Goal: Check status: Check status

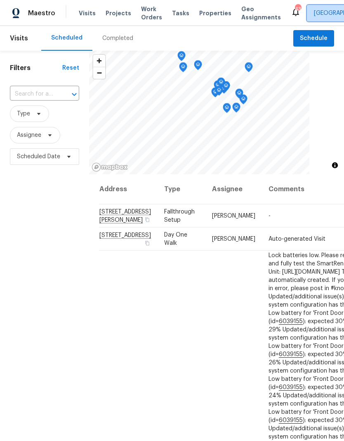
click at [313, 15] on span "[GEOGRAPHIC_DATA]" at bounding box center [341, 13] width 57 height 8
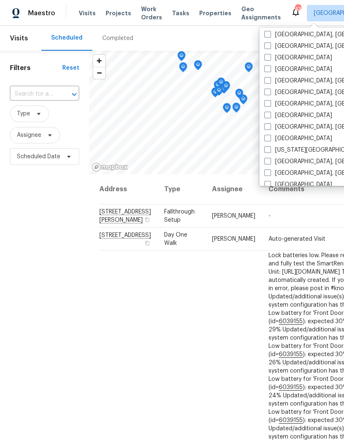
scroll to position [206, 0]
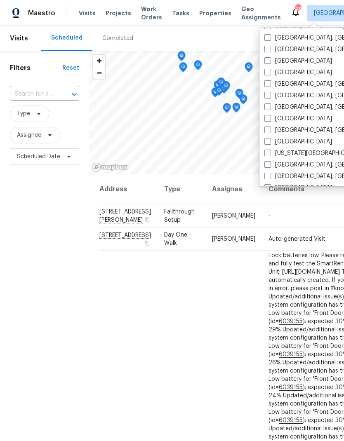
click at [269, 117] on span at bounding box center [267, 118] width 7 height 7
click at [269, 117] on input "[GEOGRAPHIC_DATA]" at bounding box center [266, 117] width 5 height 5
checkbox input "true"
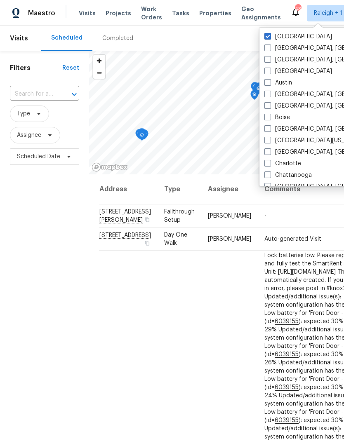
click at [269, 33] on span at bounding box center [267, 36] width 7 height 7
click at [269, 33] on input "[GEOGRAPHIC_DATA]" at bounding box center [266, 35] width 5 height 5
checkbox input "false"
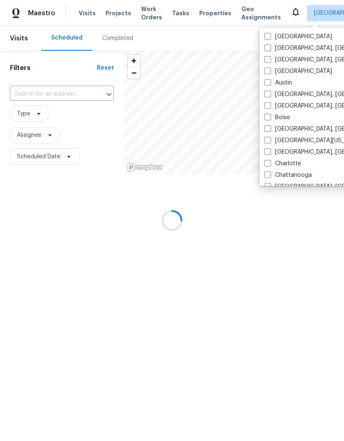
click at [27, 98] on input "text" at bounding box center [50, 94] width 81 height 13
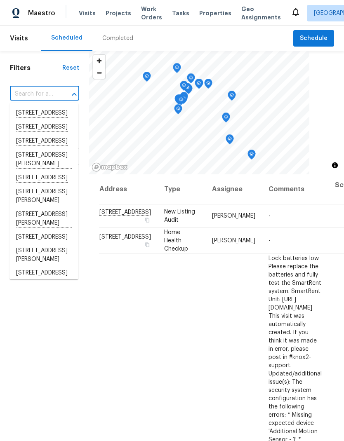
paste input "[STREET_ADDRESS][PERSON_NAME]"
type input "[STREET_ADDRESS][PERSON_NAME]"
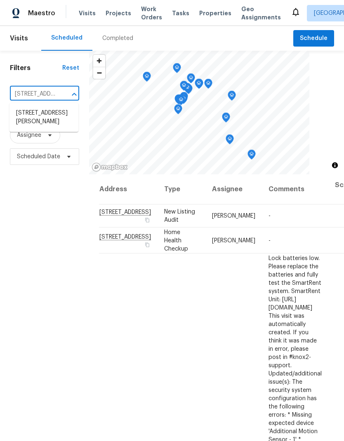
click at [119, 47] on div "Completed" at bounding box center [117, 38] width 51 height 25
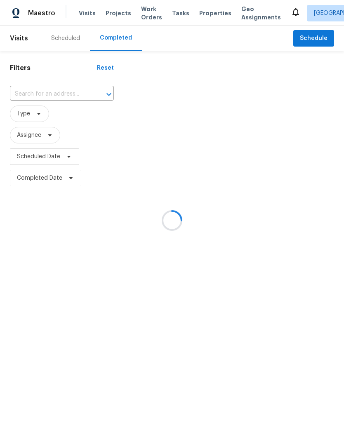
click at [25, 91] on input "text" at bounding box center [50, 94] width 81 height 13
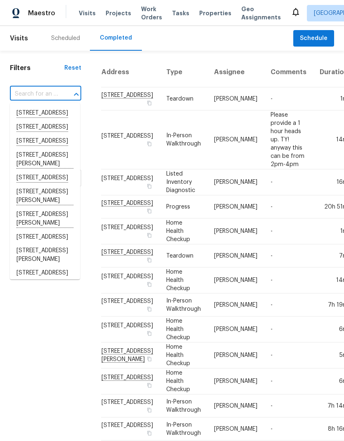
paste input "[STREET_ADDRESS][PERSON_NAME]"
type input "[STREET_ADDRESS][PERSON_NAME]"
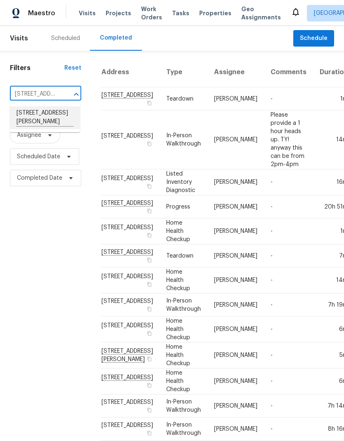
click at [26, 123] on li "[STREET_ADDRESS][PERSON_NAME]" at bounding box center [45, 117] width 70 height 23
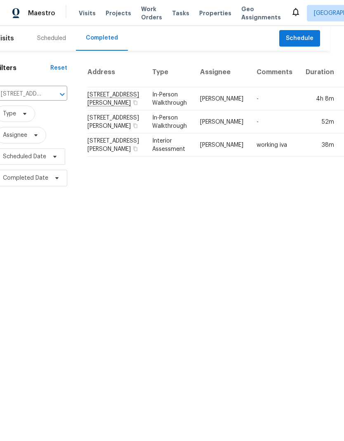
scroll to position [0, 14]
click at [146, 110] on td "In-Person Walkthrough" at bounding box center [170, 98] width 48 height 23
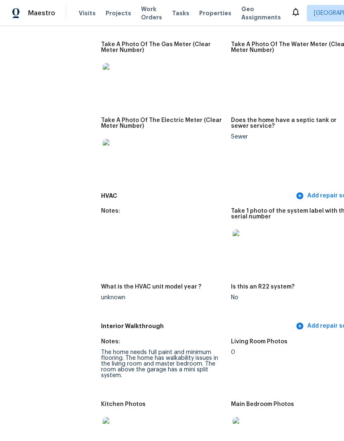
scroll to position [756, 0]
click at [242, 229] on img at bounding box center [245, 242] width 26 height 26
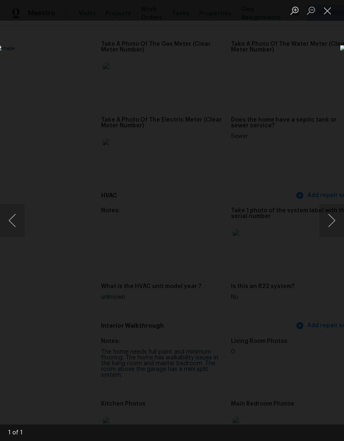
click at [325, 5] on button "Close lightbox" at bounding box center [327, 10] width 16 height 14
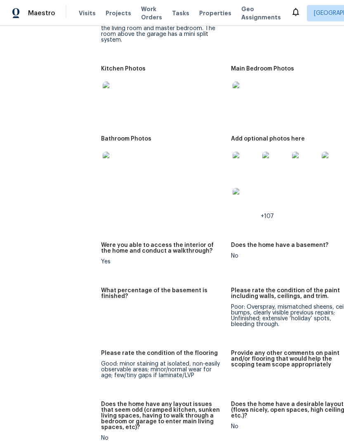
scroll to position [1091, 0]
click at [251, 152] on img at bounding box center [245, 165] width 26 height 26
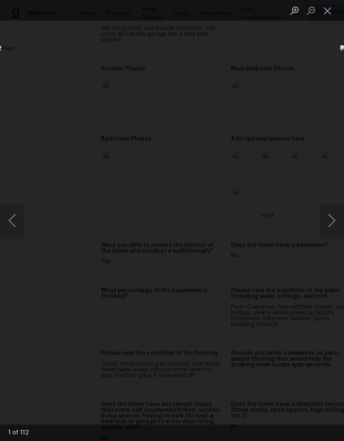
click at [329, 220] on button "Next image" at bounding box center [331, 220] width 25 height 33
click at [325, 217] on button "Next image" at bounding box center [331, 220] width 25 height 33
click at [323, 221] on button "Next image" at bounding box center [331, 220] width 25 height 33
click at [322, 221] on button "Next image" at bounding box center [331, 220] width 25 height 33
click at [320, 223] on button "Next image" at bounding box center [331, 220] width 25 height 33
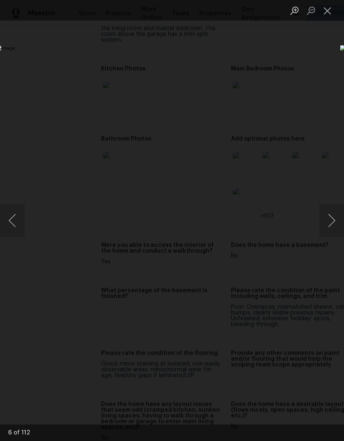
click at [269, 223] on img "Lightbox" at bounding box center [132, 220] width 273 height 351
click at [326, 5] on button "Close lightbox" at bounding box center [327, 10] width 16 height 14
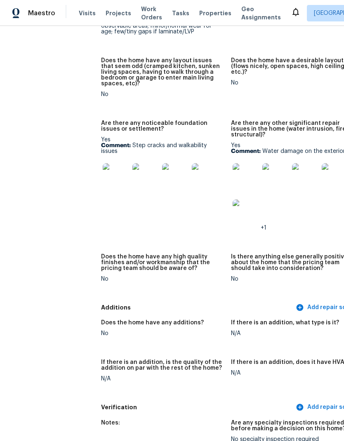
scroll to position [1470, 0]
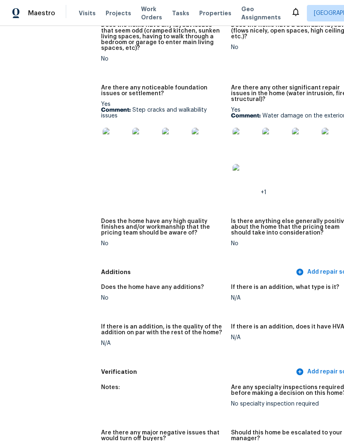
click at [250, 128] on img at bounding box center [245, 141] width 26 height 26
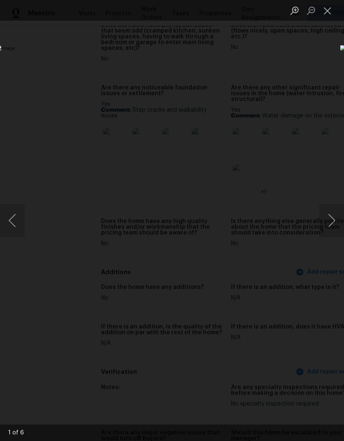
click at [332, 217] on button "Next image" at bounding box center [331, 220] width 25 height 33
click at [326, 220] on button "Next image" at bounding box center [331, 220] width 25 height 33
click at [325, 223] on button "Next image" at bounding box center [331, 220] width 25 height 33
click at [327, 225] on button "Next image" at bounding box center [331, 220] width 25 height 33
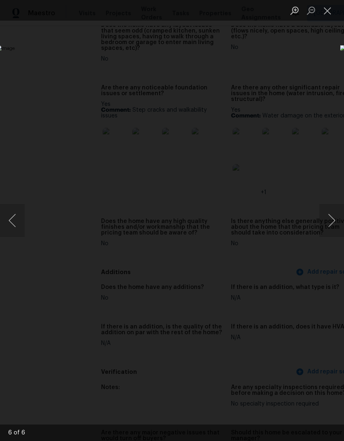
click at [325, 229] on button "Next image" at bounding box center [331, 220] width 25 height 33
click at [324, 230] on button "Next image" at bounding box center [331, 220] width 25 height 33
click at [324, 232] on button "Next image" at bounding box center [331, 220] width 25 height 33
click at [324, 229] on button "Next image" at bounding box center [331, 220] width 25 height 33
click at [323, 230] on button "Next image" at bounding box center [331, 220] width 25 height 33
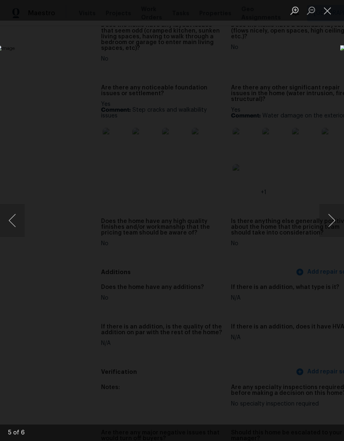
click at [325, 230] on button "Next image" at bounding box center [331, 220] width 25 height 33
click at [327, 223] on button "Next image" at bounding box center [331, 220] width 25 height 33
click at [323, 16] on button "Close lightbox" at bounding box center [327, 10] width 16 height 14
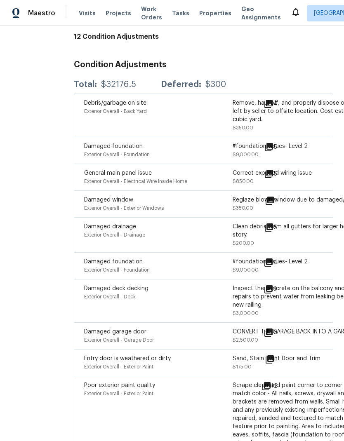
scroll to position [2101, 32]
